Goal: Task Accomplishment & Management: Complete application form

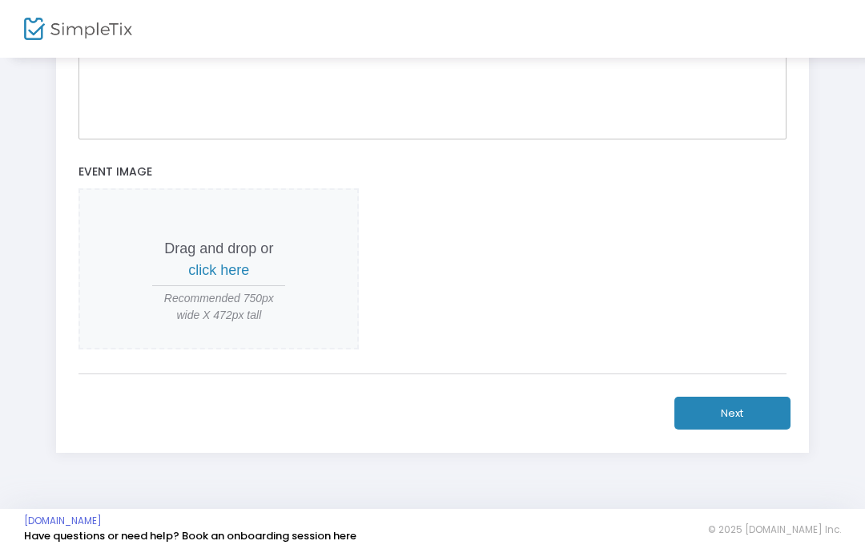
click at [201, 276] on span "click here" at bounding box center [218, 270] width 61 height 16
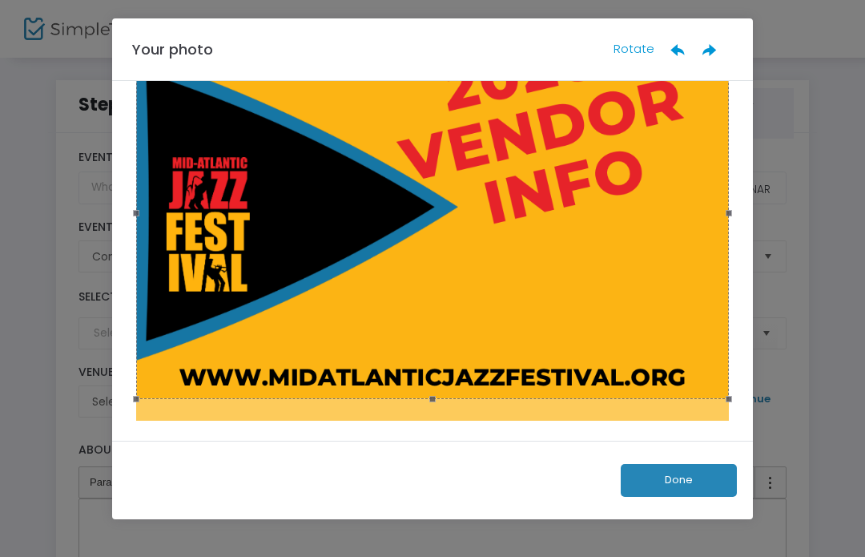
scroll to position [128, 0]
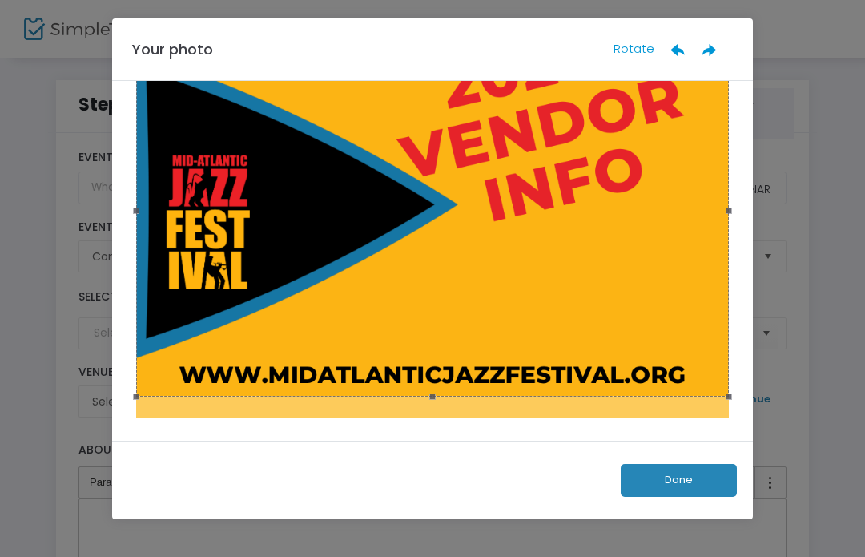
click at [675, 486] on button "Done" at bounding box center [679, 480] width 116 height 33
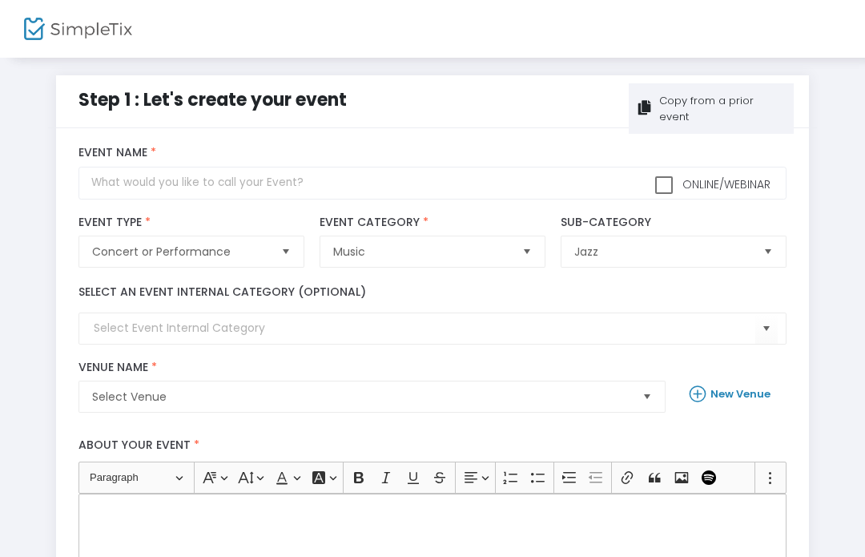
scroll to position [0, 0]
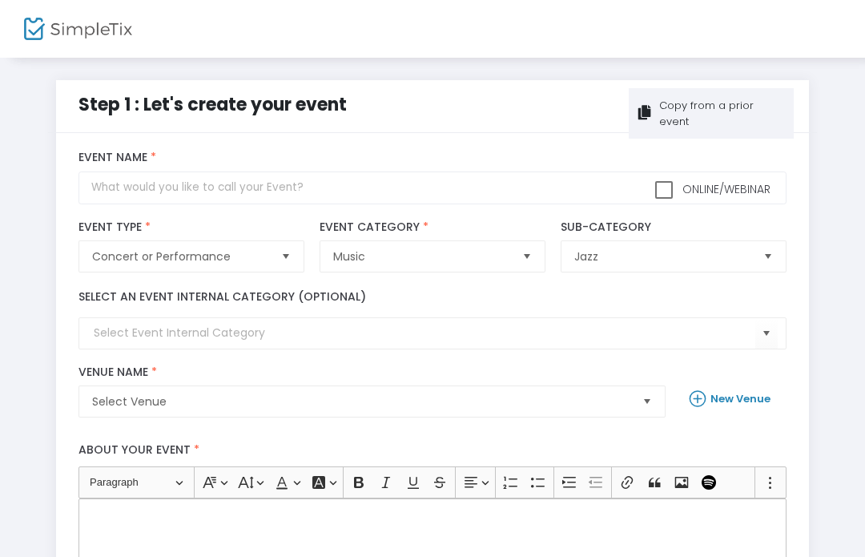
click at [725, 115] on div "Copy from a prior event" at bounding box center [711, 113] width 165 height 50
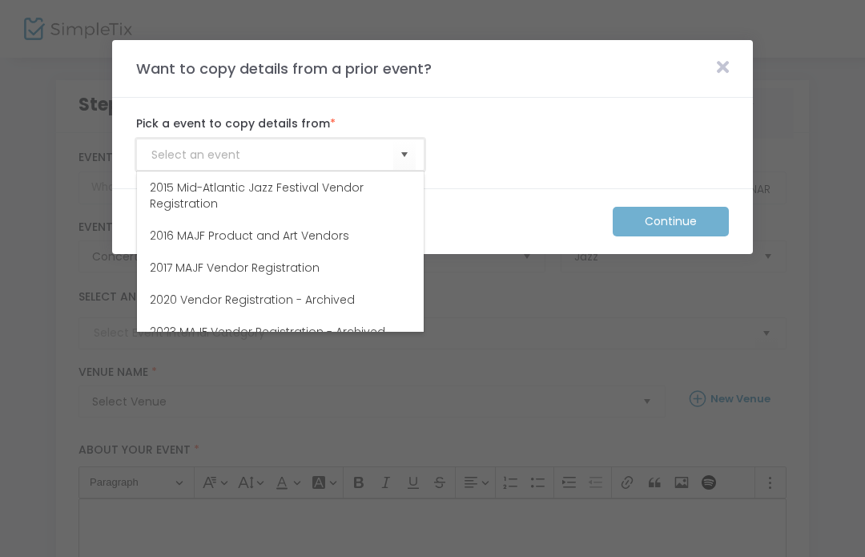
click at [345, 159] on input at bounding box center [272, 155] width 242 height 17
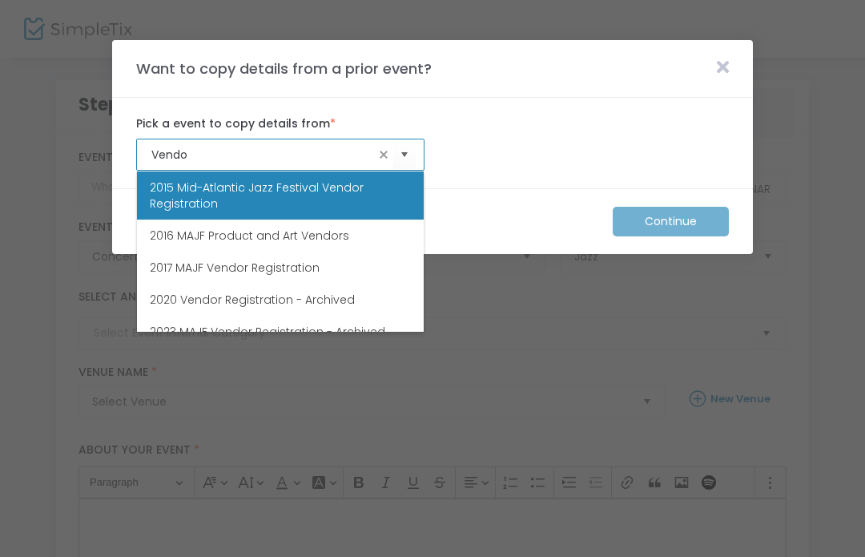
type input "Vendor"
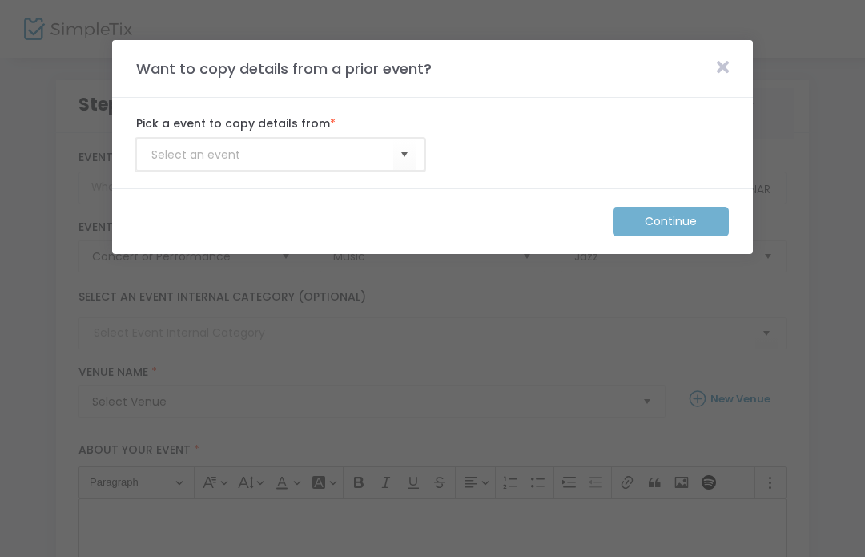
click at [368, 153] on input at bounding box center [272, 155] width 242 height 17
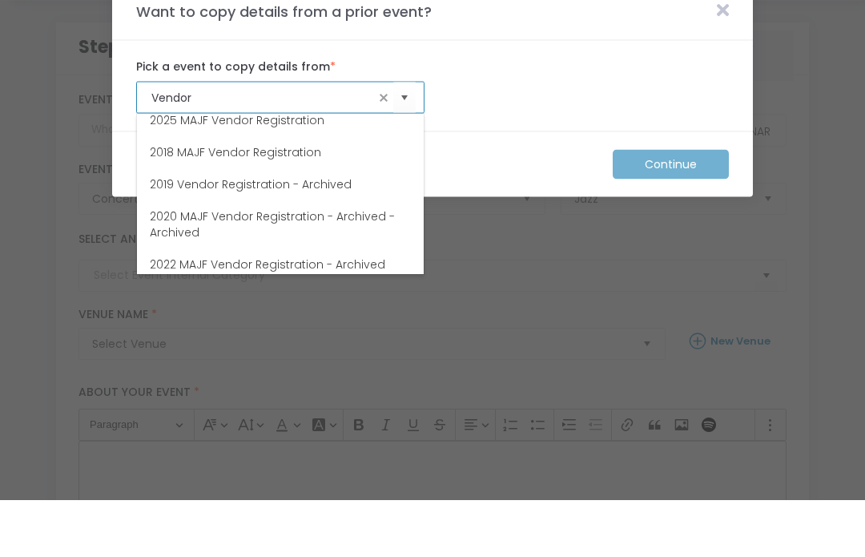
scroll to position [182, 0]
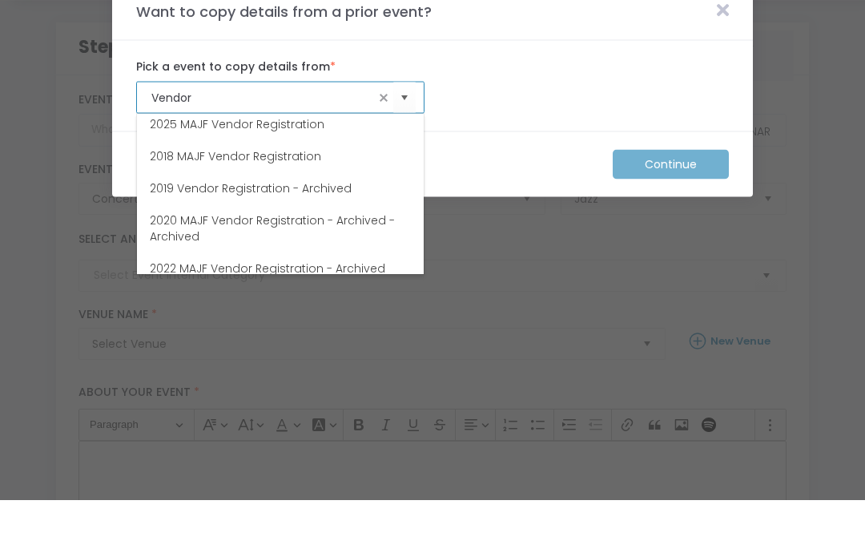
click at [326, 166] on li "2025 MAJF Vendor Registration" at bounding box center [280, 182] width 287 height 32
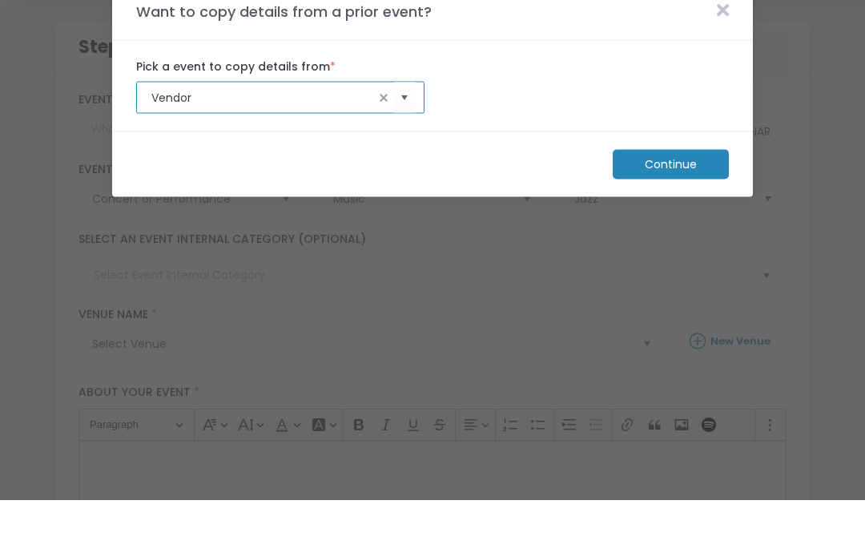
type input "2025 MAJF Vendor Registration"
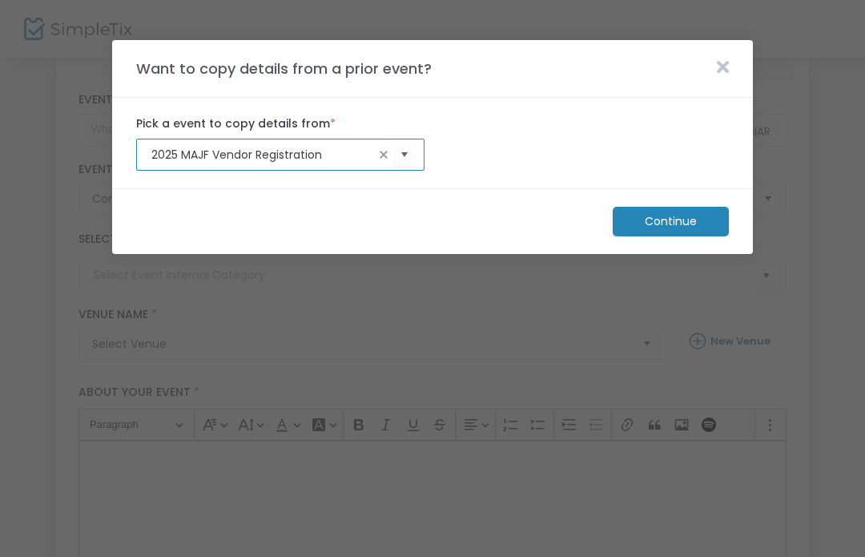
click at [678, 168] on div "2025 MAJF Vendor Registration Pick a event to copy details from *" at bounding box center [432, 142] width 609 height 55
click at [663, 218] on m-button "Continue" at bounding box center [671, 222] width 116 height 30
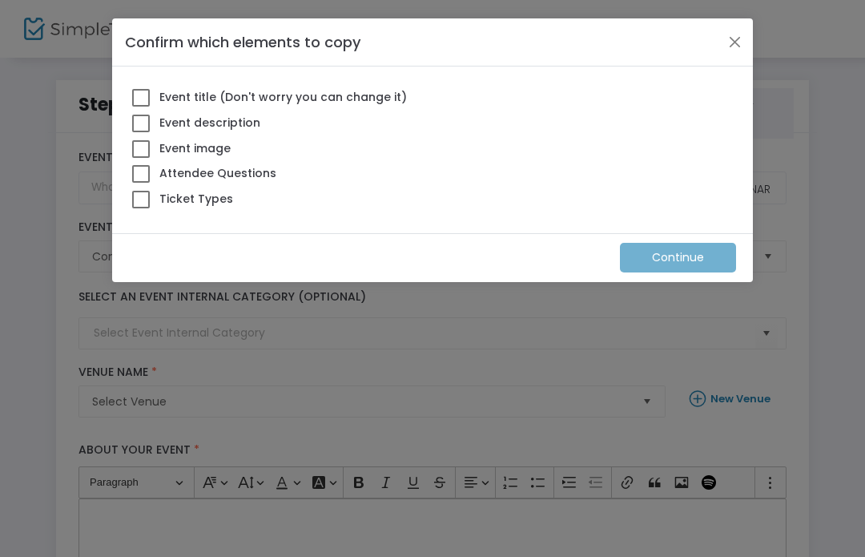
scroll to position [0, 0]
click at [156, 99] on span "Event title (Don't worry you can change it)" at bounding box center [281, 97] width 251 height 16
click at [141, 107] on input "Event title (Don't worry you can change it)" at bounding box center [140, 107] width 1 height 1
checkbox input "true"
click at [142, 130] on span at bounding box center [141, 124] width 18 height 18
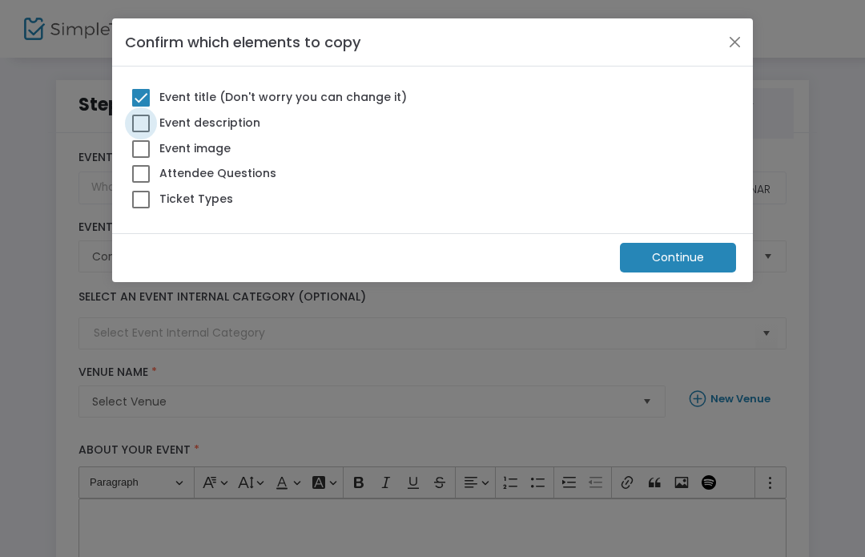
click at [141, 132] on input "Event description" at bounding box center [140, 132] width 1 height 1
click at [142, 130] on span at bounding box center [141, 124] width 18 height 18
click at [141, 132] on input "Event description" at bounding box center [140, 132] width 1 height 1
checkbox input "false"
click at [147, 171] on span at bounding box center [141, 174] width 18 height 18
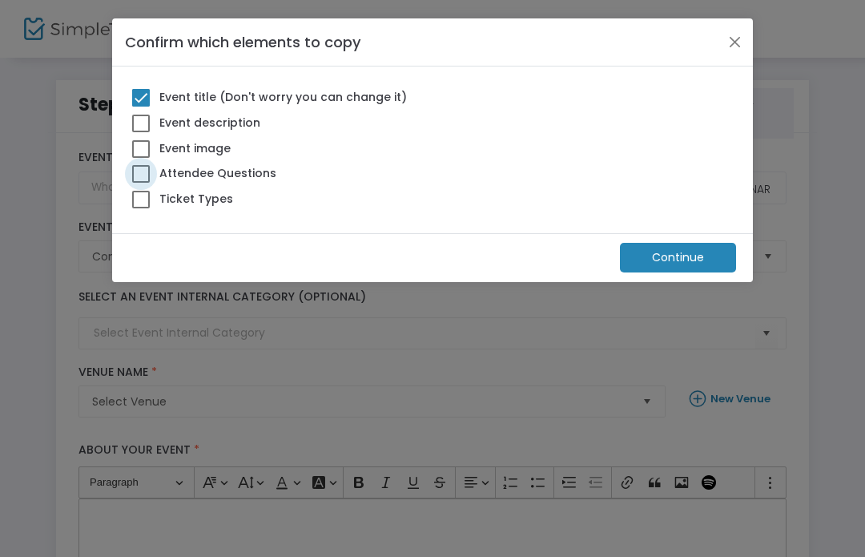
click at [141, 183] on input "Attendee Questions" at bounding box center [140, 183] width 1 height 1
checkbox input "true"
click at [138, 132] on label "Event description" at bounding box center [196, 122] width 128 height 21
click at [140, 132] on input "Event description" at bounding box center [140, 132] width 1 height 1
checkbox input "true"
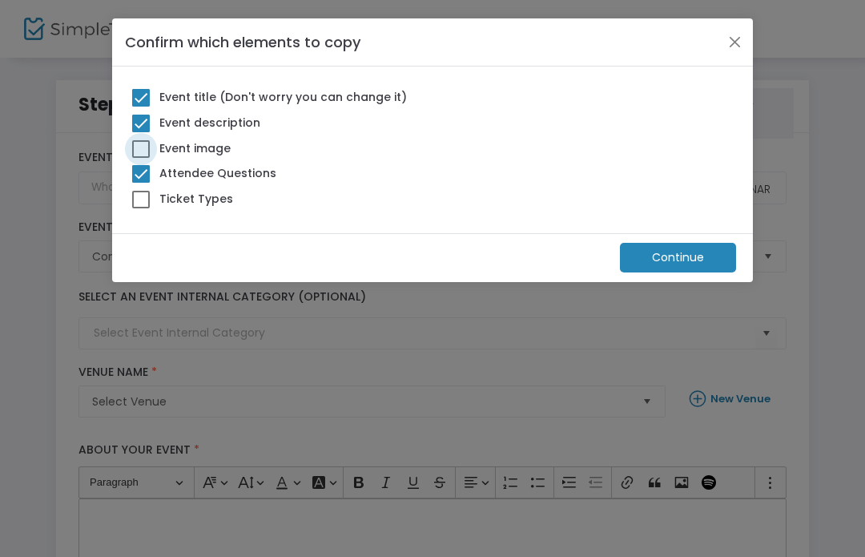
click at [147, 149] on span at bounding box center [141, 149] width 18 height 18
click at [141, 158] on input "Event image" at bounding box center [140, 158] width 1 height 1
checkbox input "true"
click at [138, 200] on span at bounding box center [141, 200] width 18 height 18
click at [140, 208] on input "Ticket Types" at bounding box center [140, 208] width 1 height 1
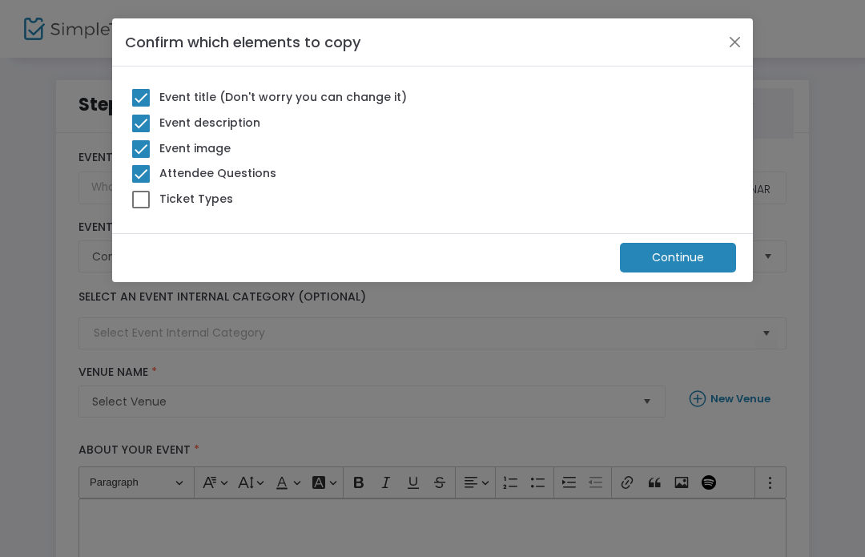
checkbox input "true"
click at [691, 260] on m-button "Continue" at bounding box center [678, 258] width 116 height 30
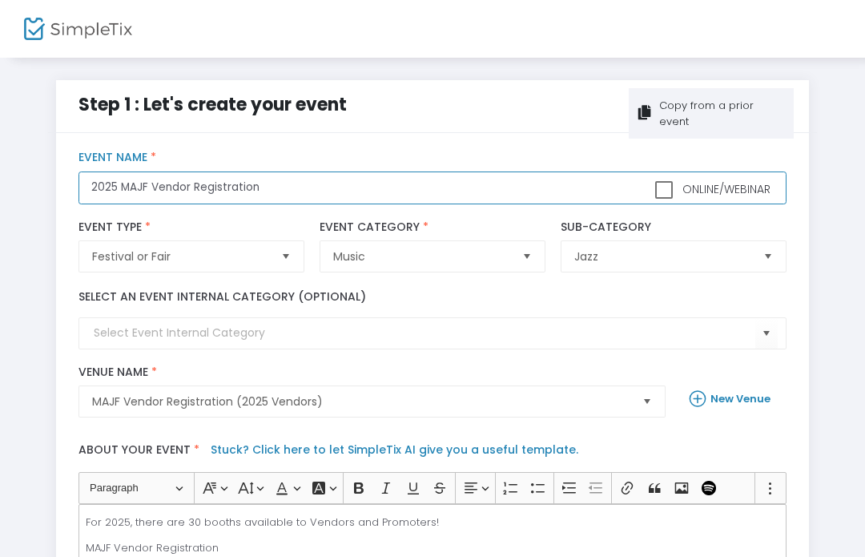
click at [107, 187] on input "2025 MAJF Vendor Registration" at bounding box center [432, 187] width 707 height 33
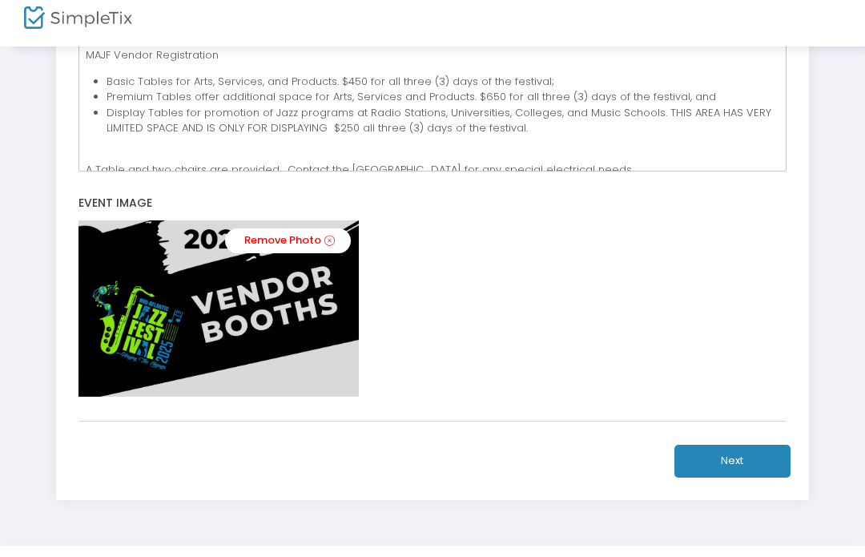
scroll to position [542, 0]
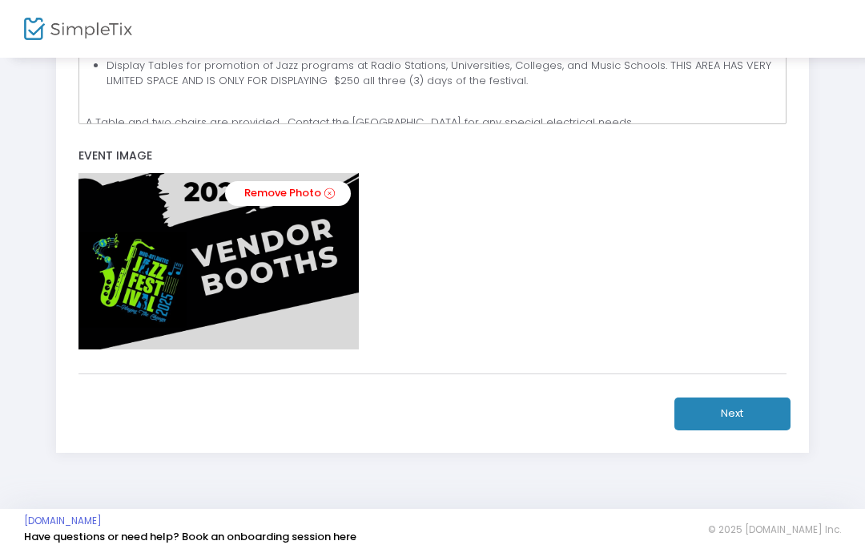
type input "2026 MAJF Vendor Registration"
click at [308, 191] on link "Remove Photo" at bounding box center [288, 193] width 126 height 25
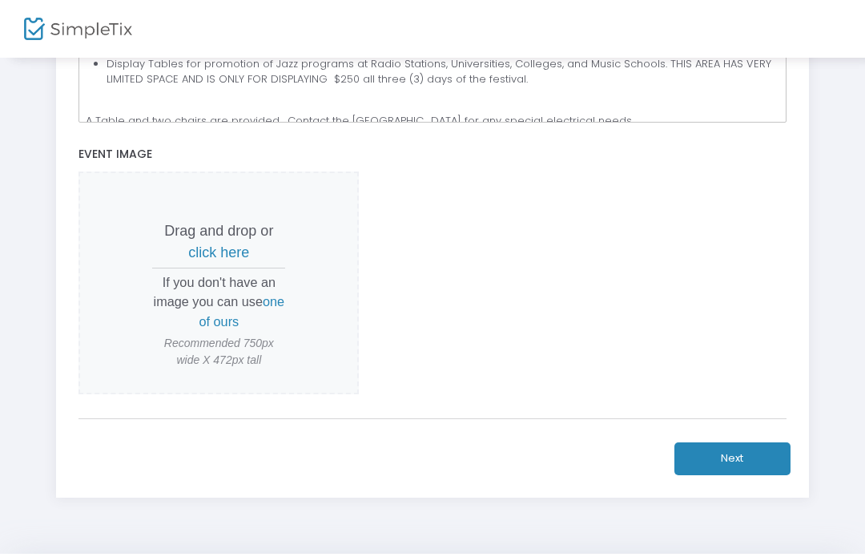
click at [243, 253] on span "click here" at bounding box center [218, 252] width 61 height 16
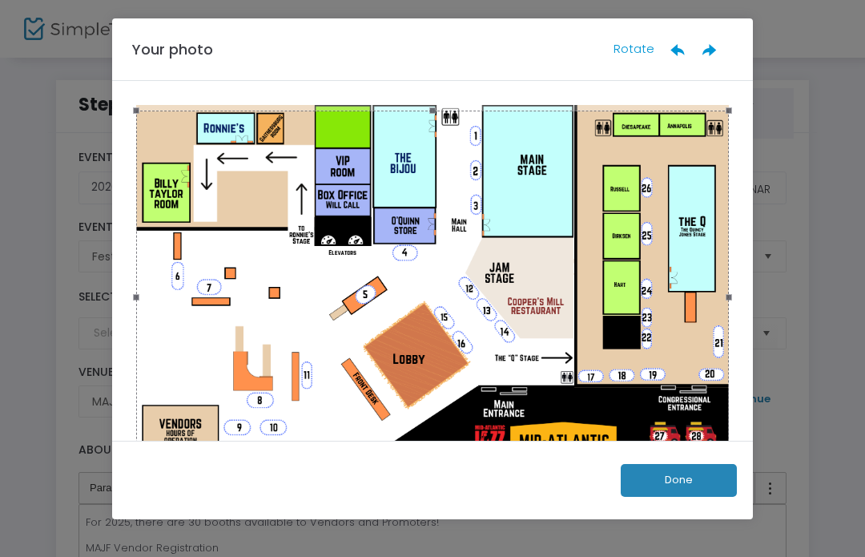
scroll to position [0, 0]
click at [681, 482] on button "Done" at bounding box center [679, 480] width 116 height 33
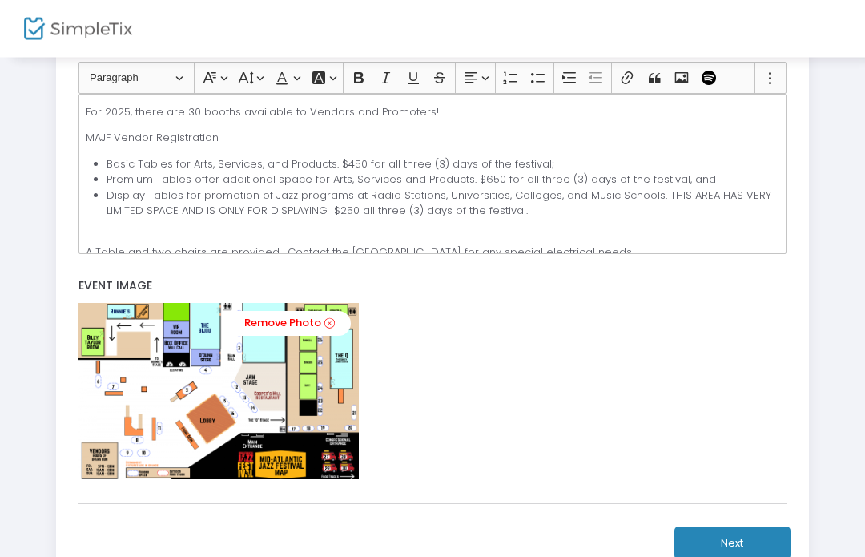
scroll to position [410, 0]
click at [286, 326] on link "Remove Photo" at bounding box center [288, 323] width 126 height 25
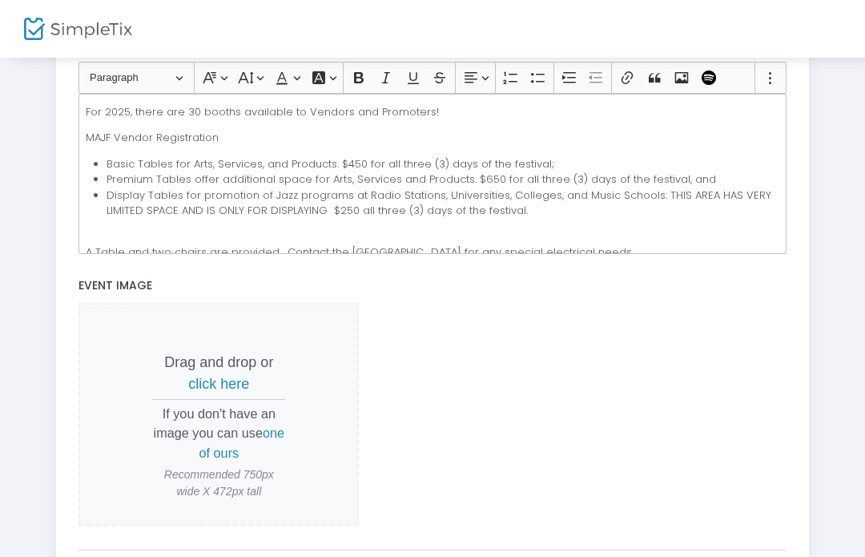
click at [230, 392] on span "click here" at bounding box center [218, 384] width 61 height 16
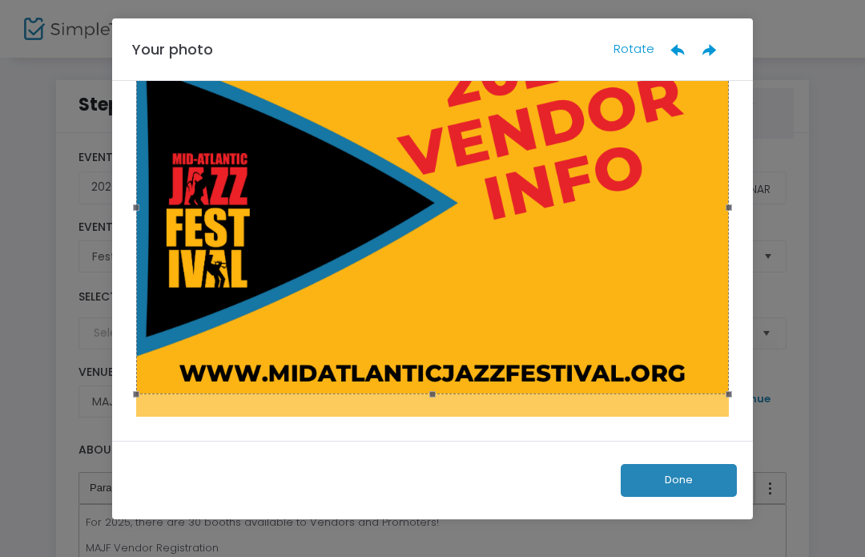
scroll to position [130, 0]
click at [676, 486] on button "Done" at bounding box center [679, 480] width 116 height 33
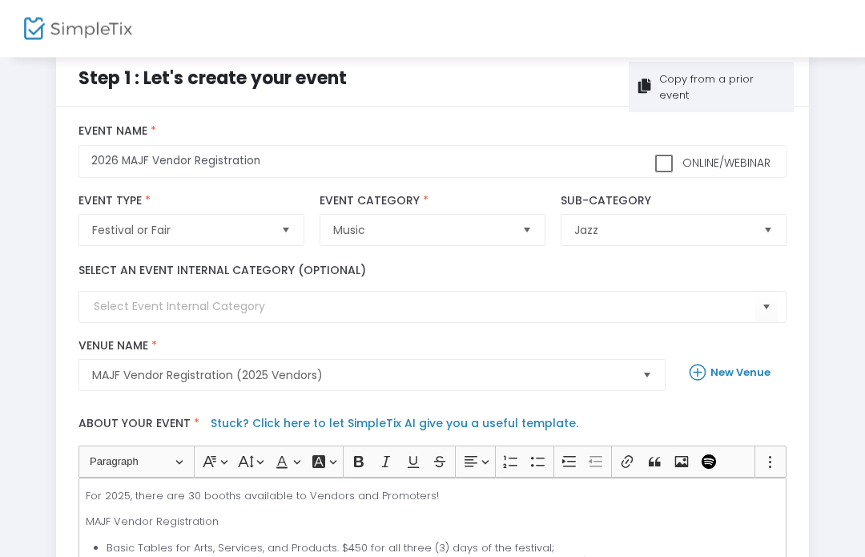
scroll to position [27, 0]
click at [695, 383] on icon at bounding box center [700, 372] width 21 height 22
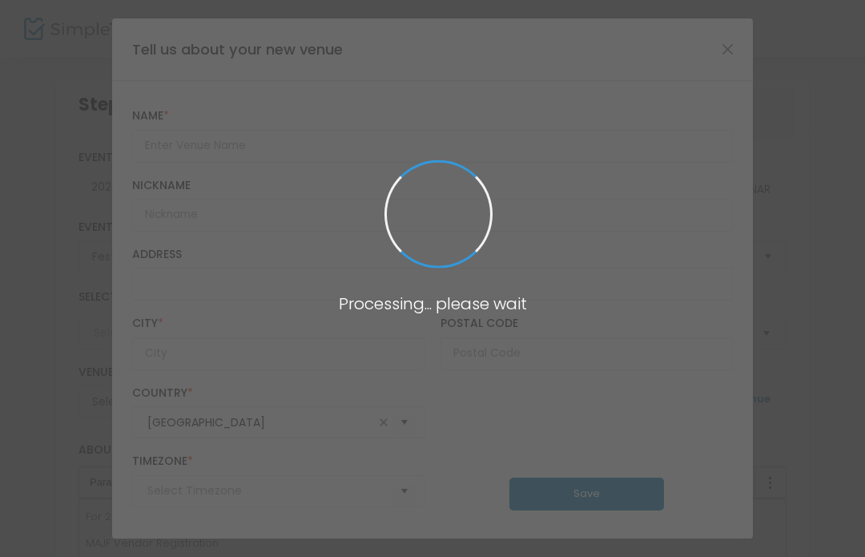
scroll to position [0, 0]
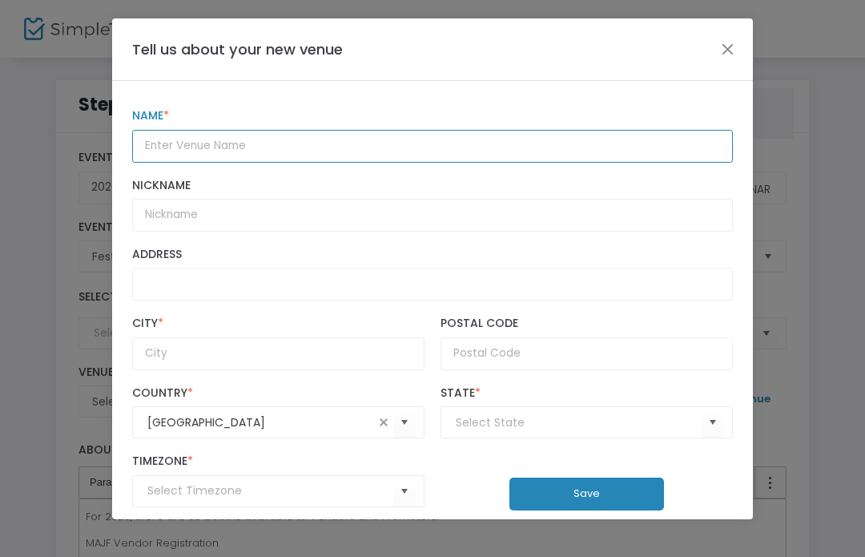
click at [410, 143] on input "text" at bounding box center [432, 146] width 601 height 33
type input "New Vendor Map"
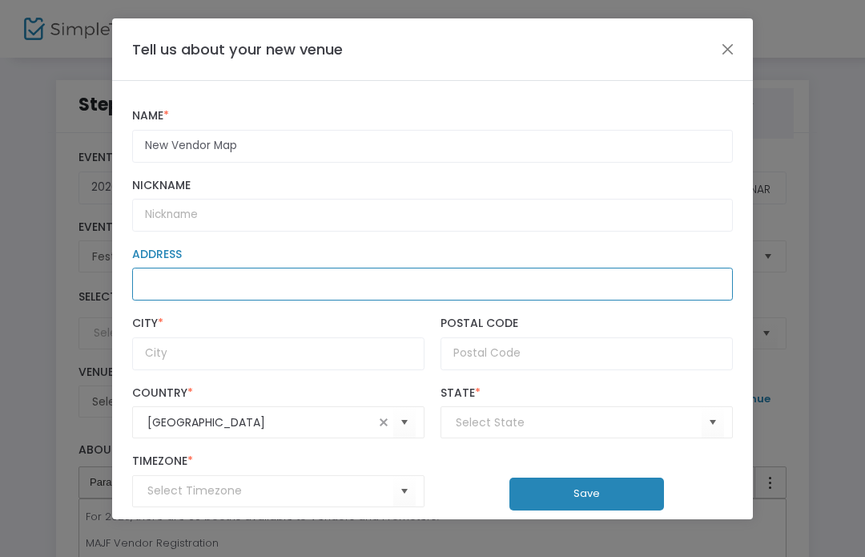
click at [393, 294] on input "Address" at bounding box center [432, 284] width 601 height 33
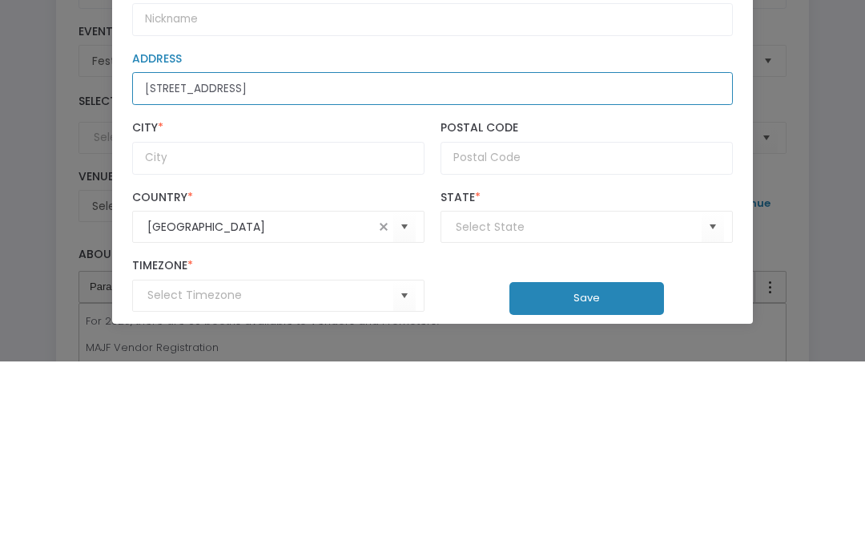
type input "[STREET_ADDRESS]"
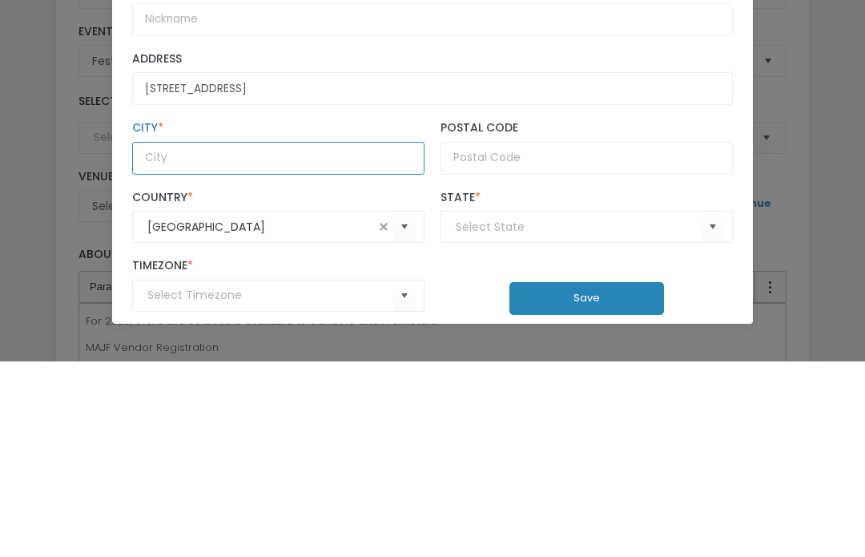
click at [308, 337] on input "City *" at bounding box center [278, 353] width 292 height 33
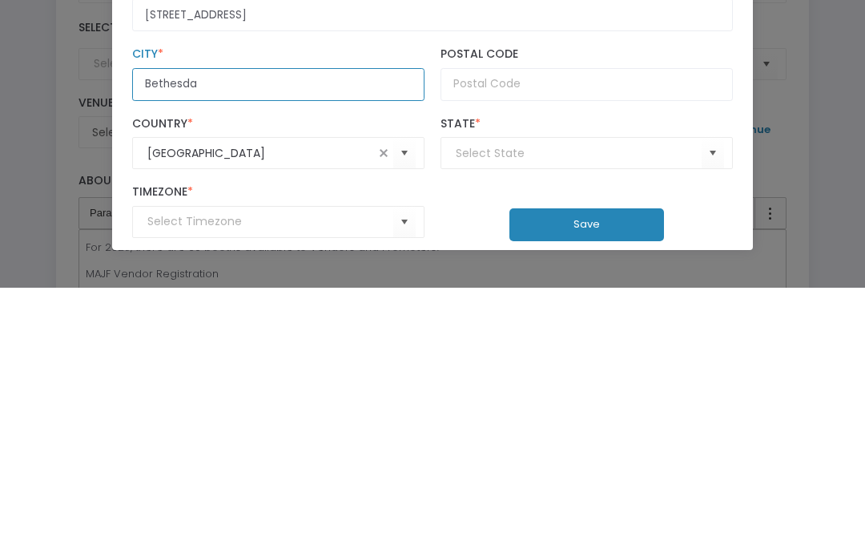
type input "Bethesda"
click at [538, 414] on input at bounding box center [579, 422] width 246 height 17
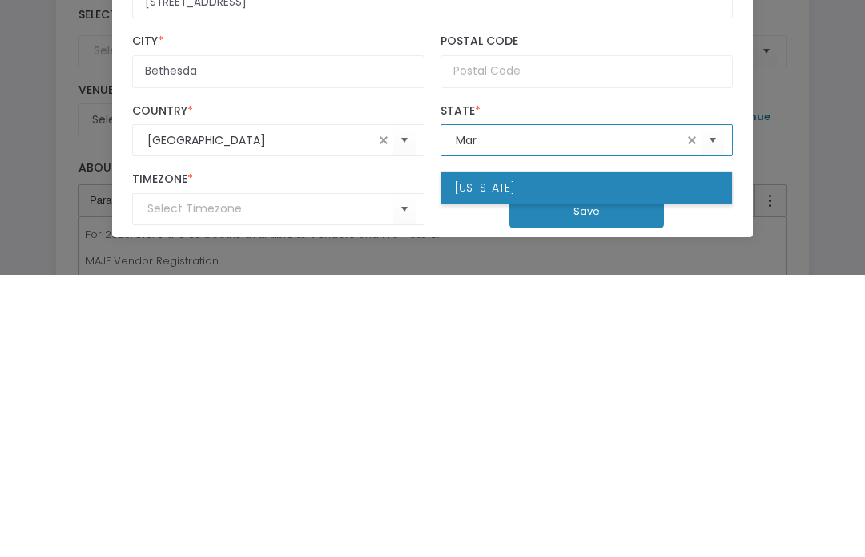
click at [534, 453] on li "[US_STATE]" at bounding box center [586, 469] width 291 height 32
type input "[US_STATE]"
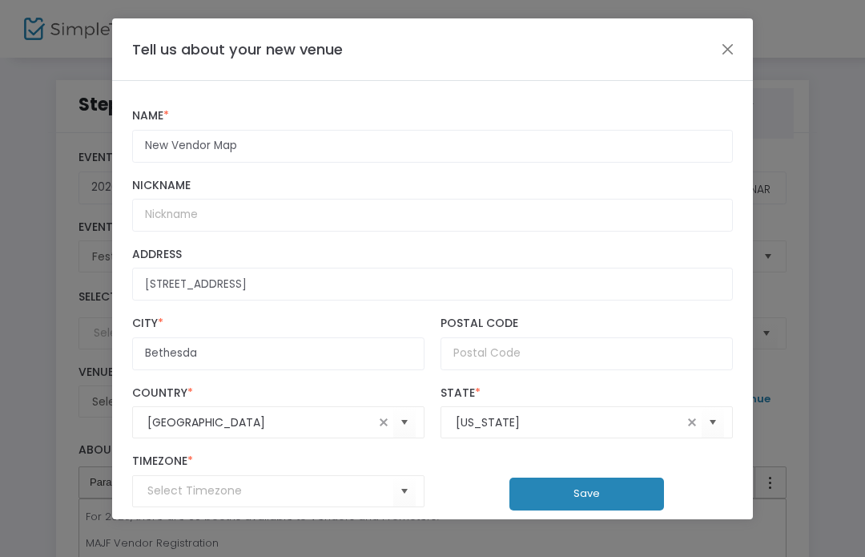
click at [601, 501] on button "Save" at bounding box center [587, 494] width 155 height 33
click at [613, 507] on button "Save" at bounding box center [587, 494] width 155 height 33
click at [587, 506] on button "Save" at bounding box center [587, 494] width 155 height 33
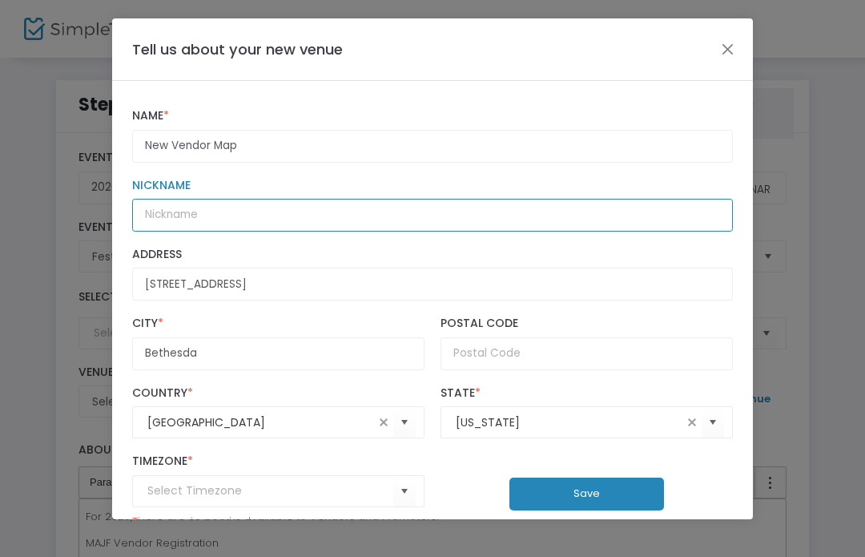
click at [398, 224] on input "Nickname" at bounding box center [432, 215] width 601 height 33
click at [334, 223] on input "[GEOGRAPHIC_DATA]" at bounding box center [432, 215] width 601 height 33
type input "Marriott Bethesda Map"
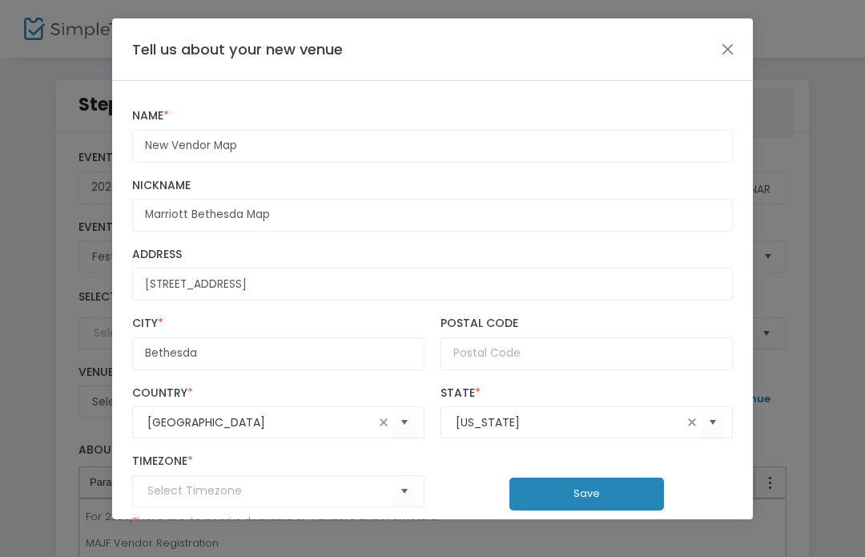
click at [613, 503] on button "Save" at bounding box center [587, 494] width 155 height 33
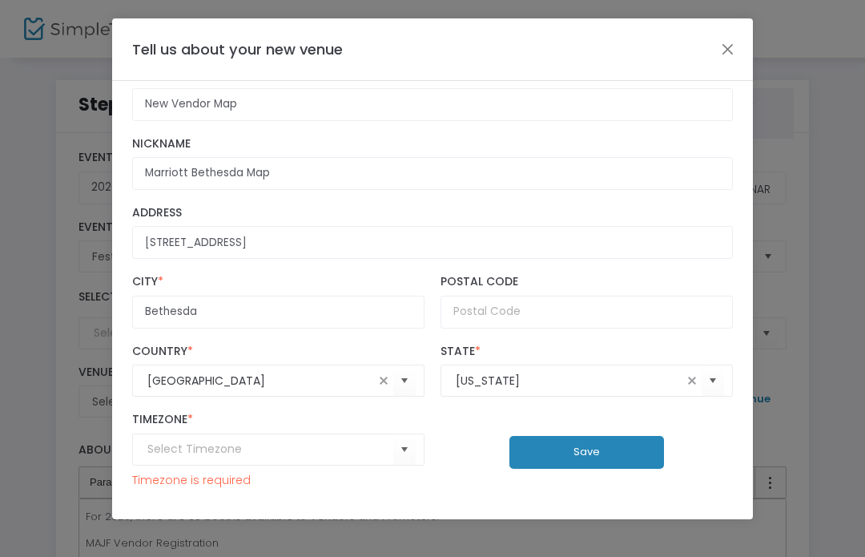
scroll to position [55, 0]
click at [375, 445] on input at bounding box center [270, 449] width 246 height 17
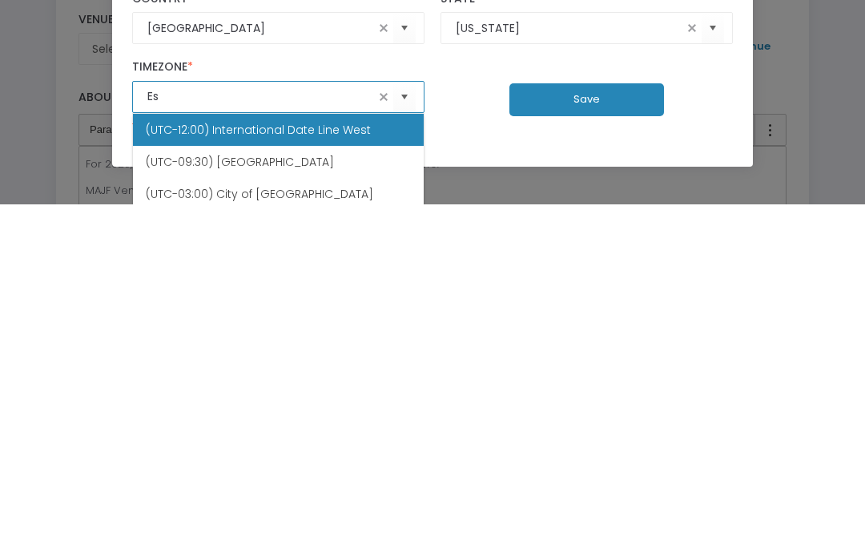
type input "Est"
